Goal: Task Accomplishment & Management: Manage account settings

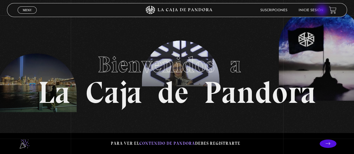
click at [323, 11] on link "Inicie sesión" at bounding box center [311, 10] width 25 height 3
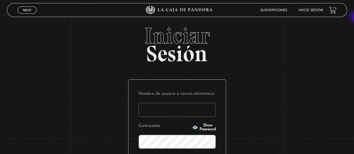
type input "[EMAIL_ADDRESS][DOMAIN_NAME]"
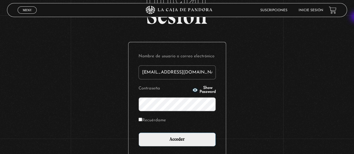
scroll to position [39, 0]
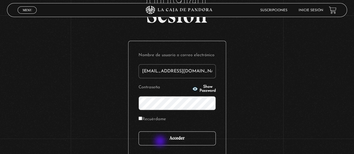
click at [161, 142] on input "Acceder" at bounding box center [177, 139] width 77 height 14
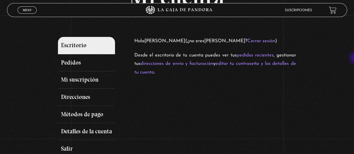
scroll to position [44, 0]
